Goal: Find specific page/section: Find specific page/section

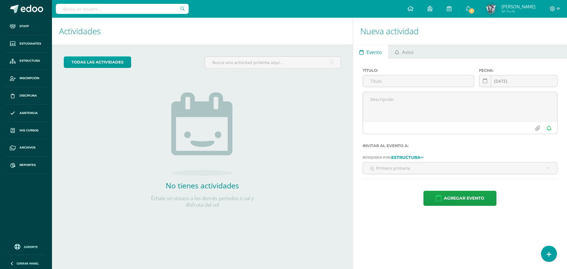
click at [105, 6] on input "text" at bounding box center [122, 9] width 133 height 10
type input "l940"
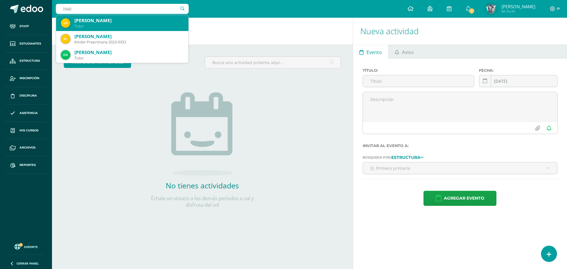
click at [104, 19] on div "Sandy Orantes" at bounding box center [128, 20] width 109 height 6
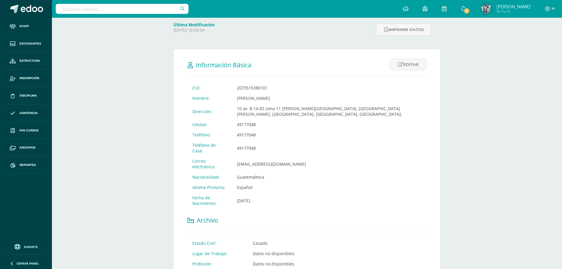
scroll to position [89, 0]
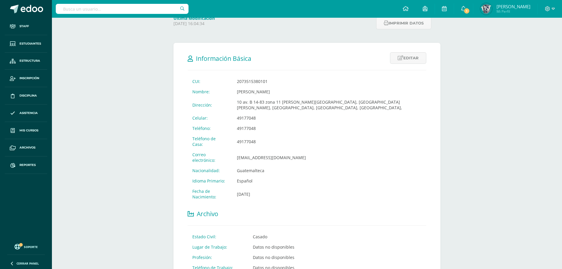
click at [511, 201] on div "Más opciones Sandy Orantes Padre de Familia Última Modificación Monday 26 May 2…" at bounding box center [307, 208] width 510 height 558
click at [492, 224] on div "Más opciones Sandy Orantes Padre de Familia Última Modificación Monday 26 May 2…" at bounding box center [307, 208] width 510 height 558
click at [473, 8] on link "1" at bounding box center [463, 9] width 19 height 18
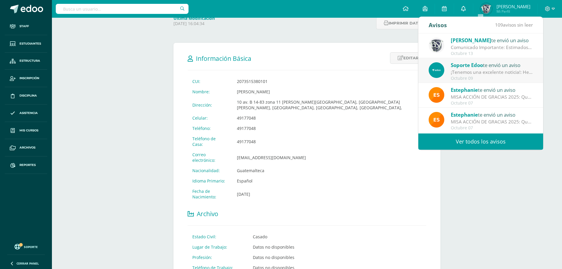
click at [473, 8] on link "0" at bounding box center [463, 9] width 19 height 18
click at [490, 204] on div "Más opciones Sandy Orantes Padre de Familia Última Modificación Monday 26 May 2…" at bounding box center [307, 208] width 510 height 558
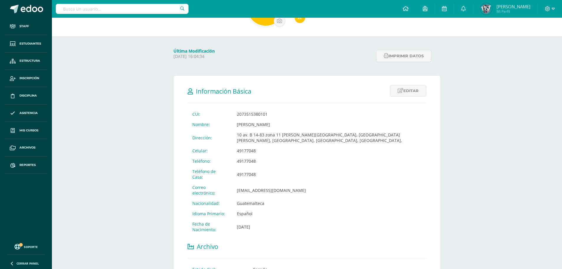
scroll to position [30, 0]
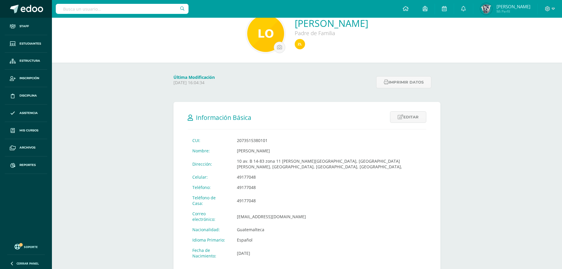
click at [32, 7] on span at bounding box center [32, 9] width 22 height 9
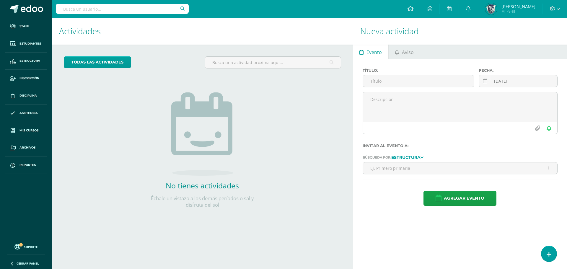
click at [317, 121] on div "todas las Actividades No tienes actividades Échale un vistazo a los demás perío…" at bounding box center [202, 136] width 301 height 182
click at [417, 5] on link at bounding box center [410, 9] width 20 height 18
